Goal: Task Accomplishment & Management: Complete application form

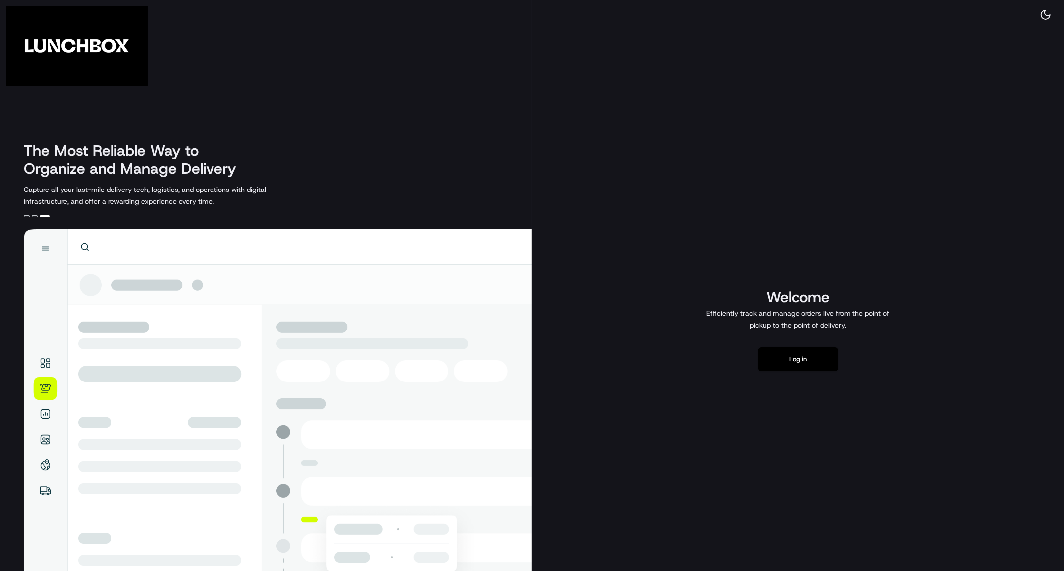
drag, startPoint x: 788, startPoint y: 351, endPoint x: 766, endPoint y: 342, distance: 24.4
click at [788, 351] on button "Log in" at bounding box center [798, 359] width 80 height 24
drag, startPoint x: 783, startPoint y: 357, endPoint x: 742, endPoint y: 361, distance: 41.6
click at [782, 357] on button "Log in" at bounding box center [798, 359] width 80 height 24
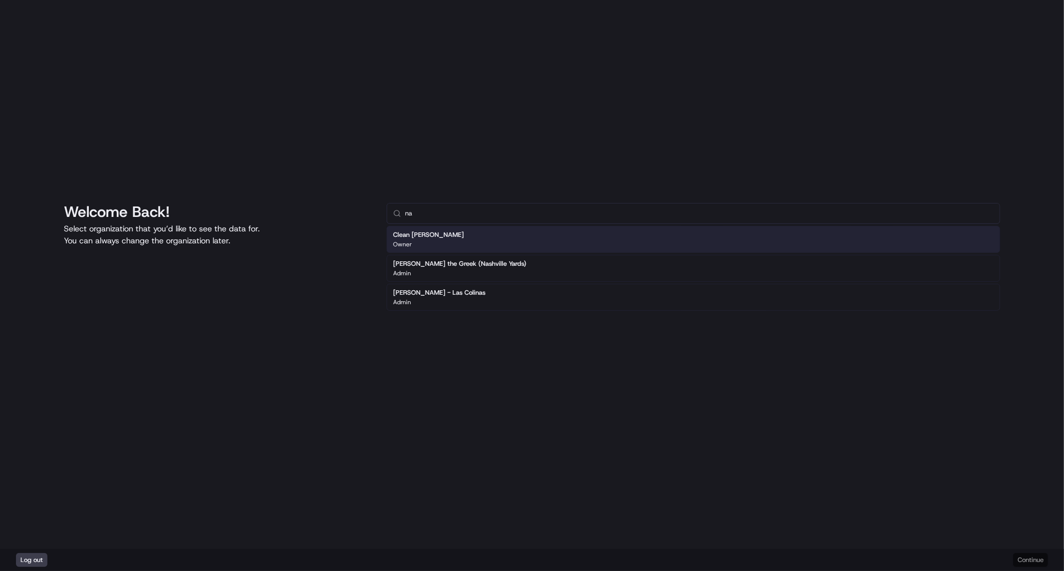
type input "n"
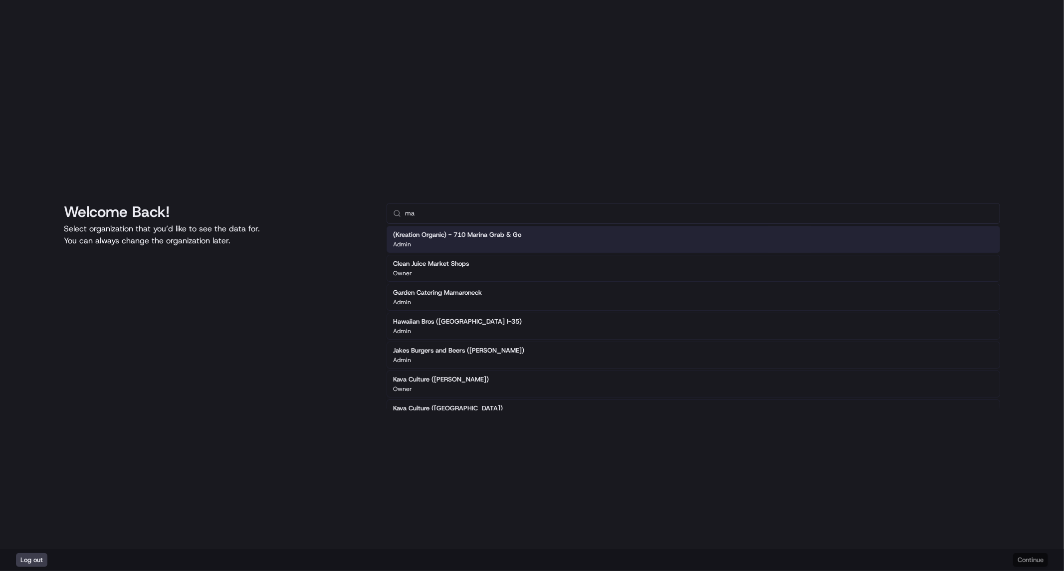
type input "m"
